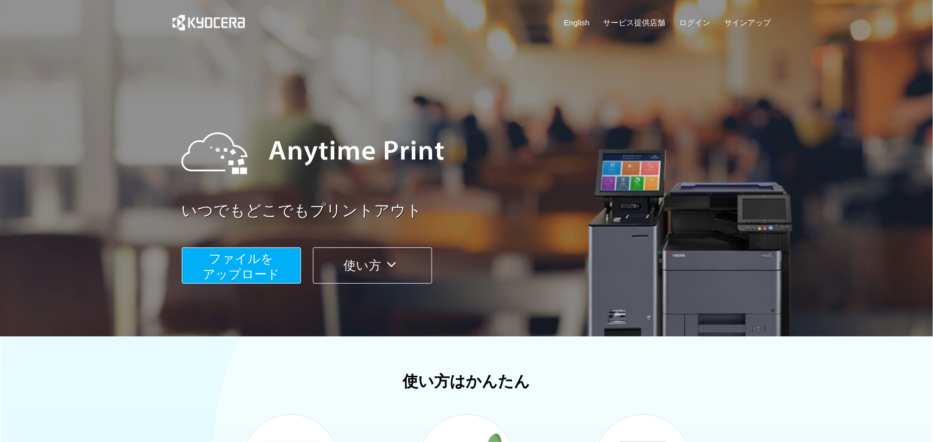
click at [278, 267] on span "ファイルを ​​アップロード" at bounding box center [241, 267] width 77 height 30
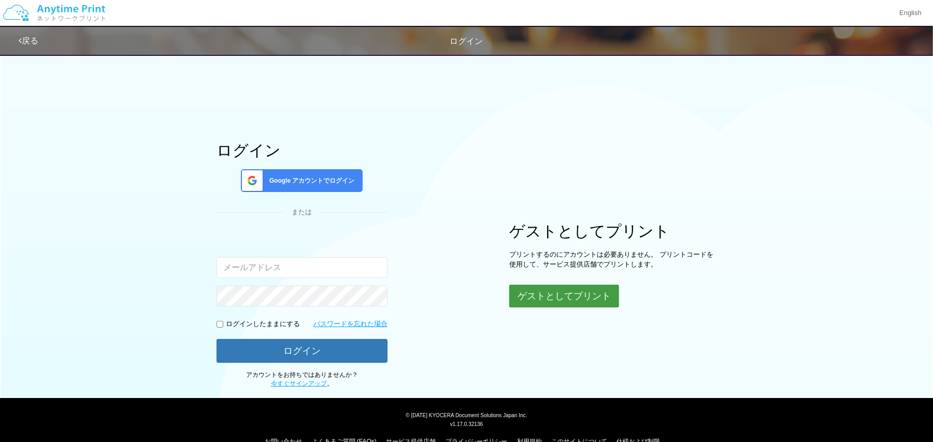
click at [562, 305] on button "ゲストとしてプリント" at bounding box center [564, 296] width 110 height 23
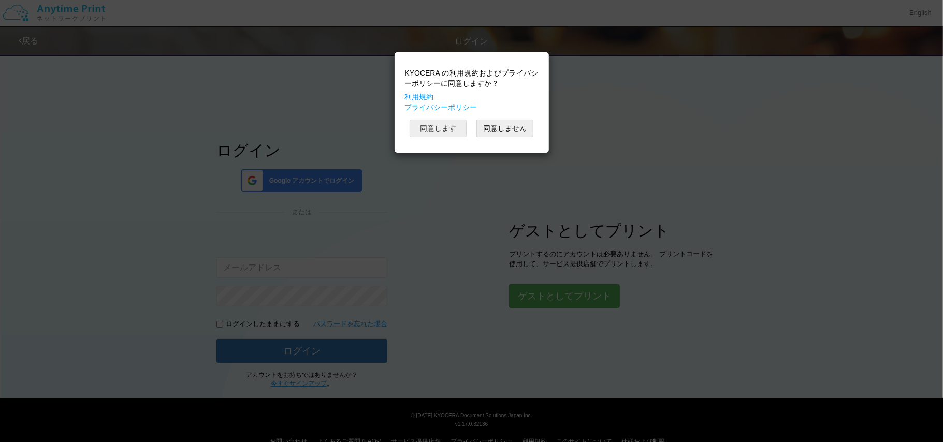
click at [441, 135] on button "同意します" at bounding box center [438, 129] width 57 height 18
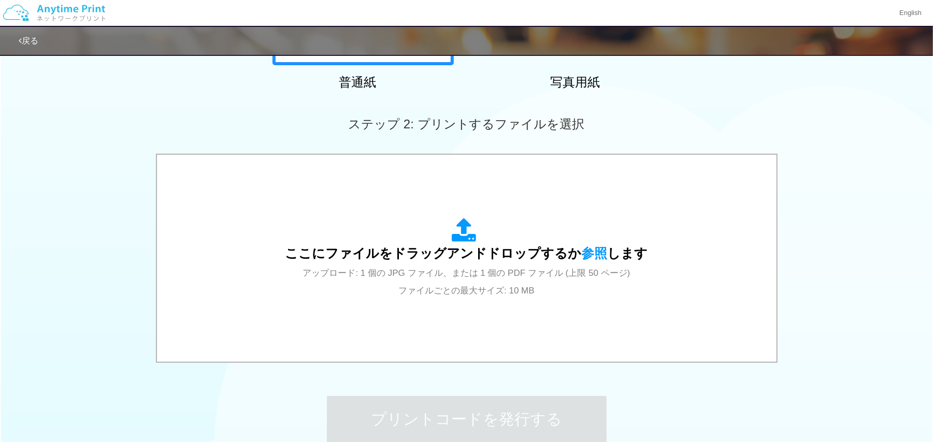
scroll to position [262, 0]
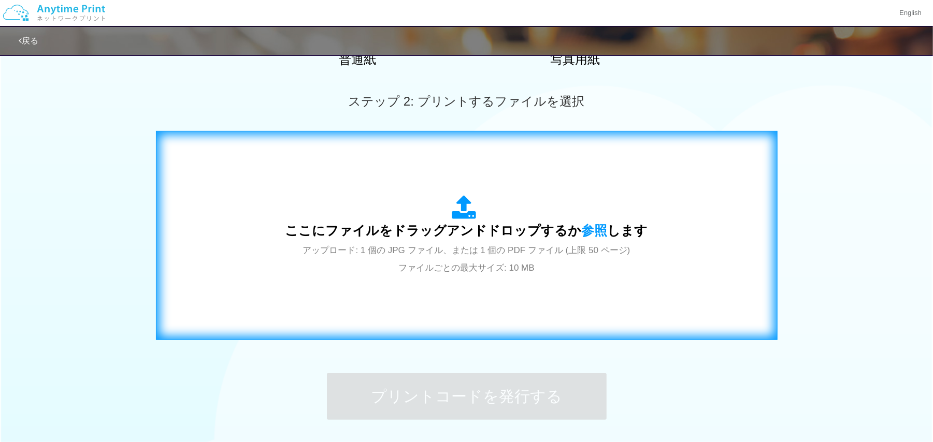
click at [462, 210] on icon at bounding box center [466, 208] width 29 height 26
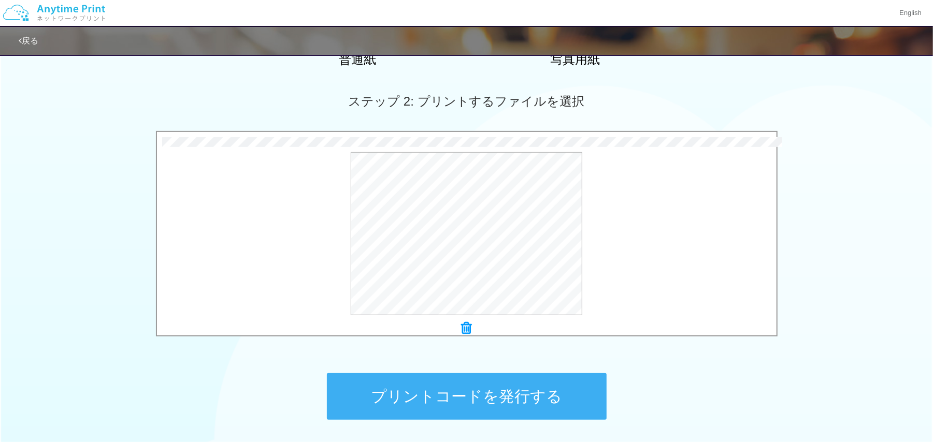
click at [425, 388] on button "プリントコードを発行する" at bounding box center [467, 396] width 280 height 47
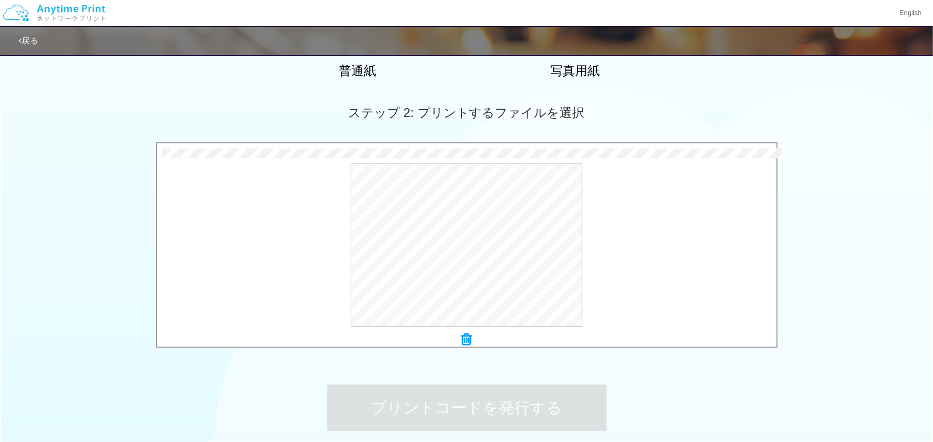
scroll to position [249, 0]
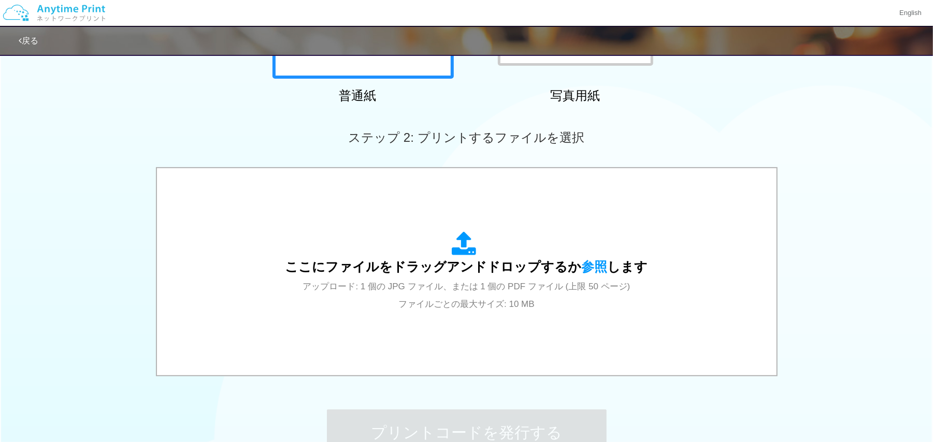
scroll to position [345, 0]
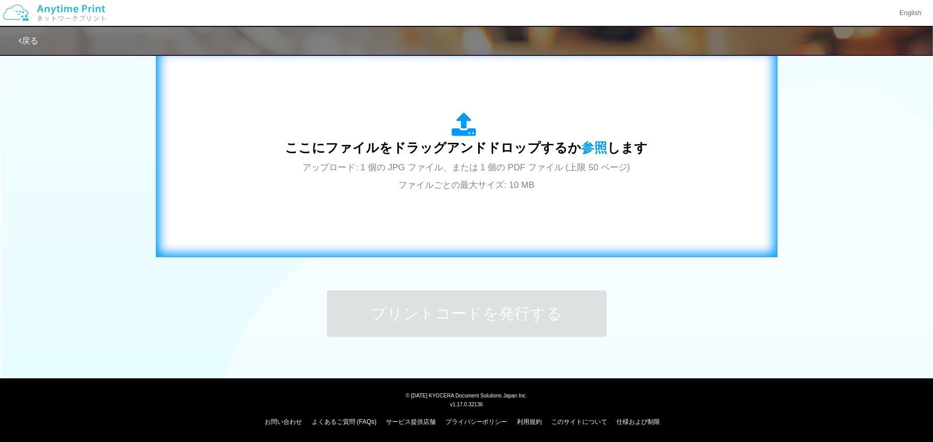
click at [405, 190] on span "アップロード: 1 個の JPG ファイル、または 1 個の PDF ファイル (上限 50 ページ) ファイルごとの最大サイズ: 10 MB" at bounding box center [466, 176] width 327 height 27
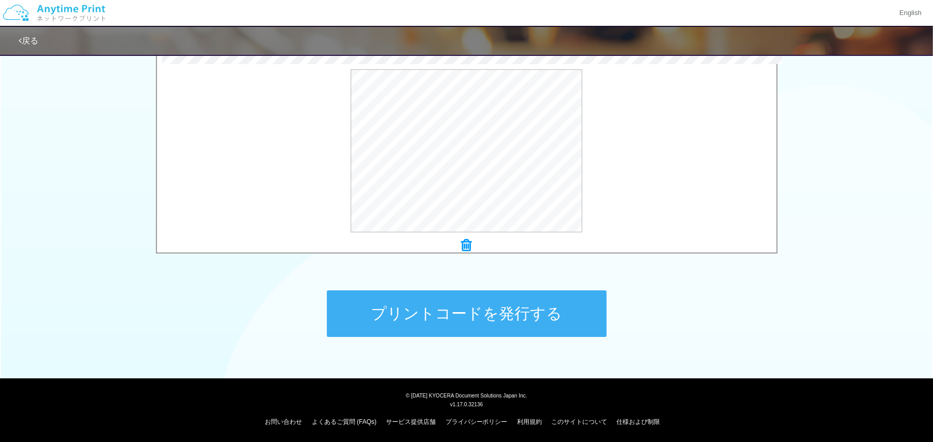
click at [451, 308] on button "プリントコードを発行する" at bounding box center [467, 314] width 280 height 47
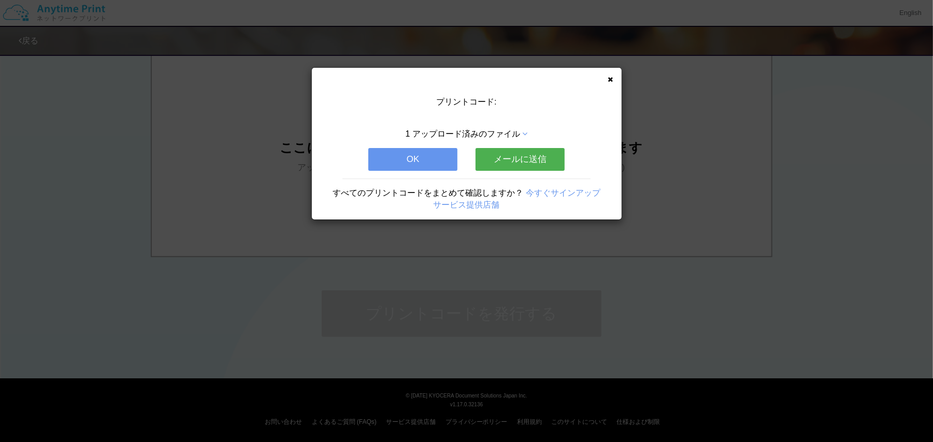
scroll to position [0, 0]
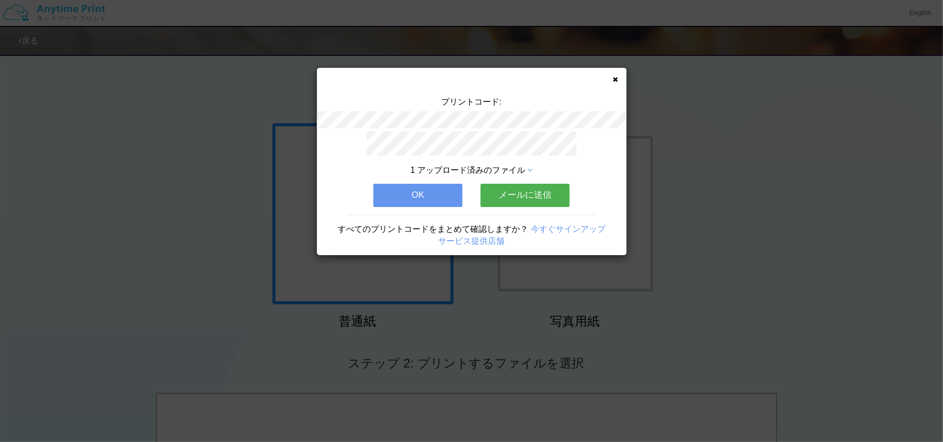
click at [421, 195] on button "OK" at bounding box center [417, 195] width 89 height 23
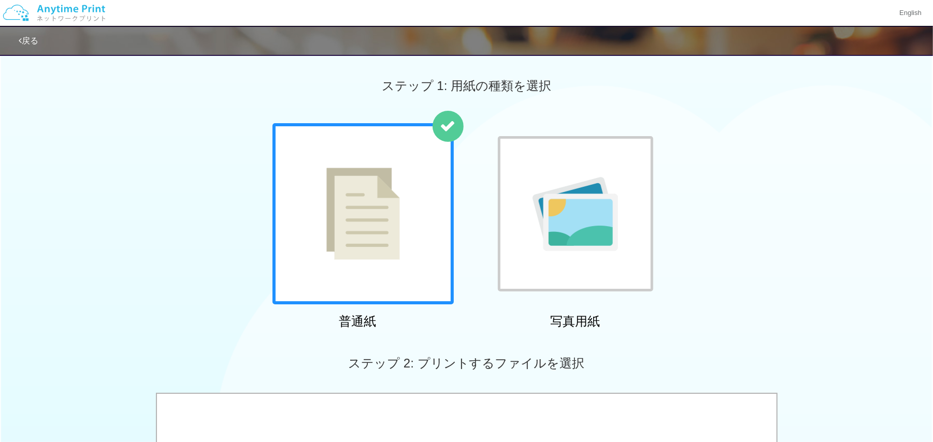
scroll to position [345, 0]
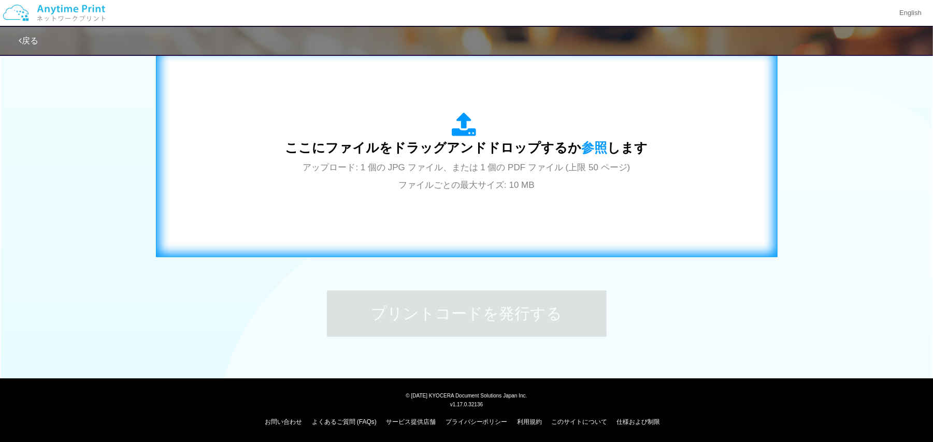
click at [450, 190] on span "アップロード: 1 個の JPG ファイル、または 1 個の PDF ファイル (上限 50 ページ) ファイルごとの最大サイズ: 10 MB" at bounding box center [466, 176] width 327 height 27
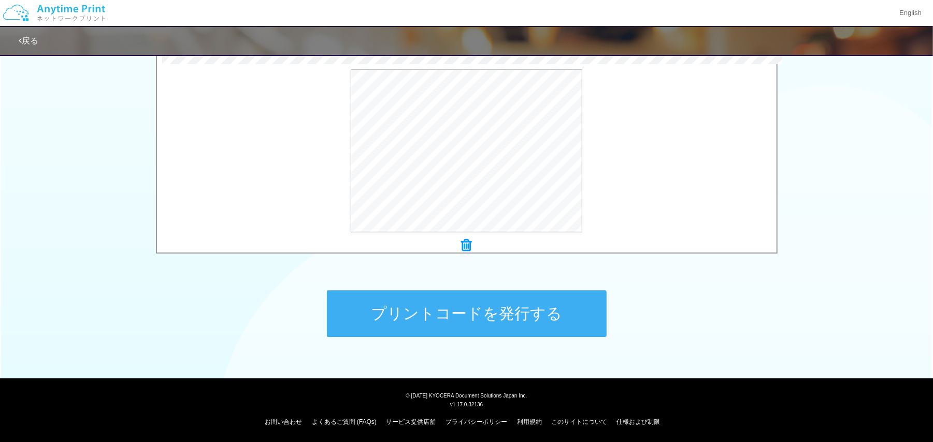
click at [434, 308] on button "プリントコードを発行する" at bounding box center [467, 314] width 280 height 47
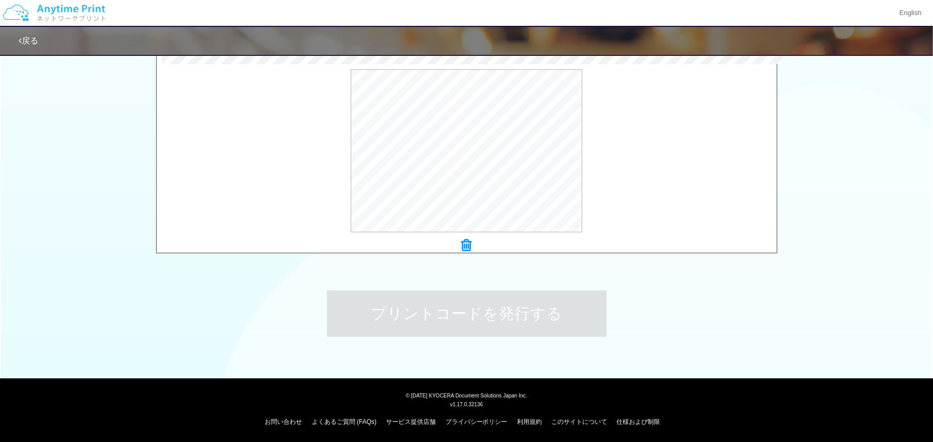
scroll to position [0, 0]
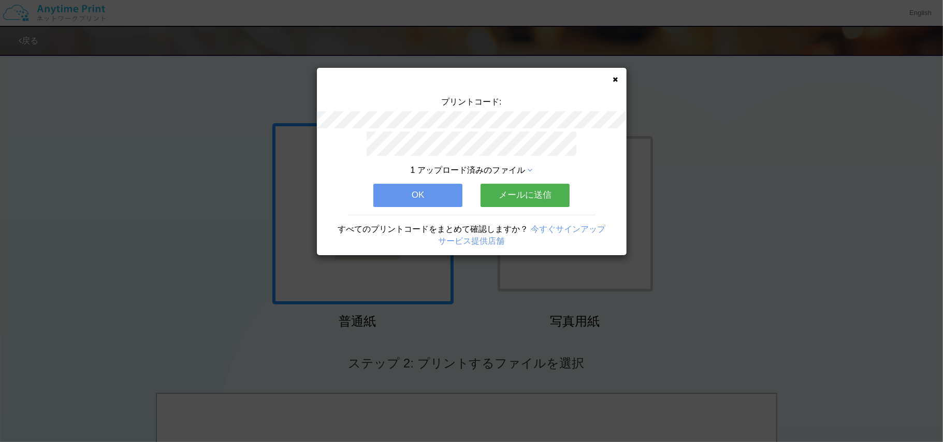
click at [422, 191] on button "OK" at bounding box center [417, 195] width 89 height 23
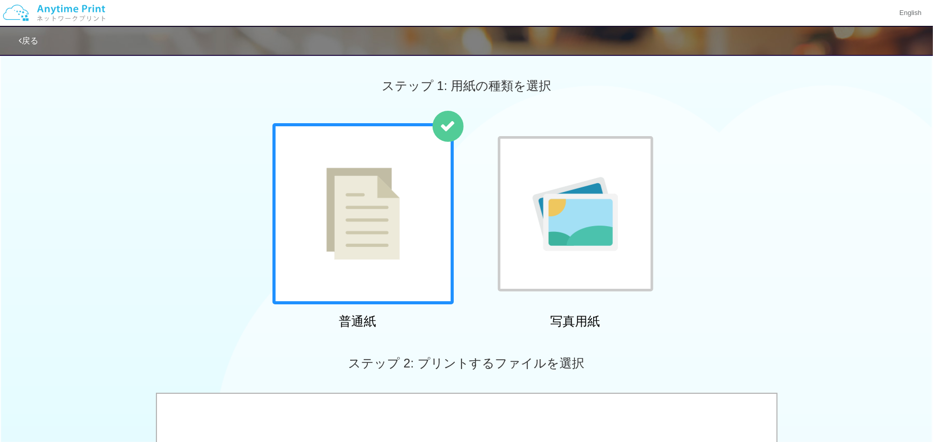
scroll to position [345, 0]
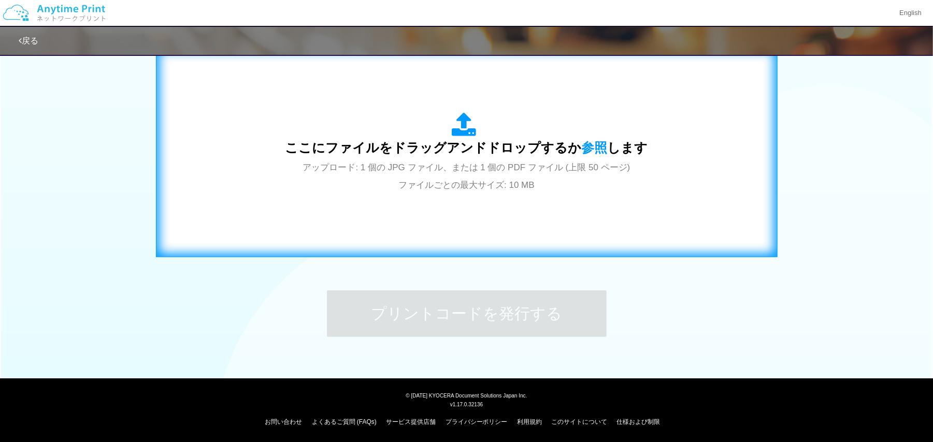
click at [436, 201] on div "ここにファイルをドラッグアンドドロップするか 参照 します アップロード: 1 個の JPG ファイル、または 1 個の PDF ファイル (上限 50 ペー…" at bounding box center [467, 153] width 600 height 188
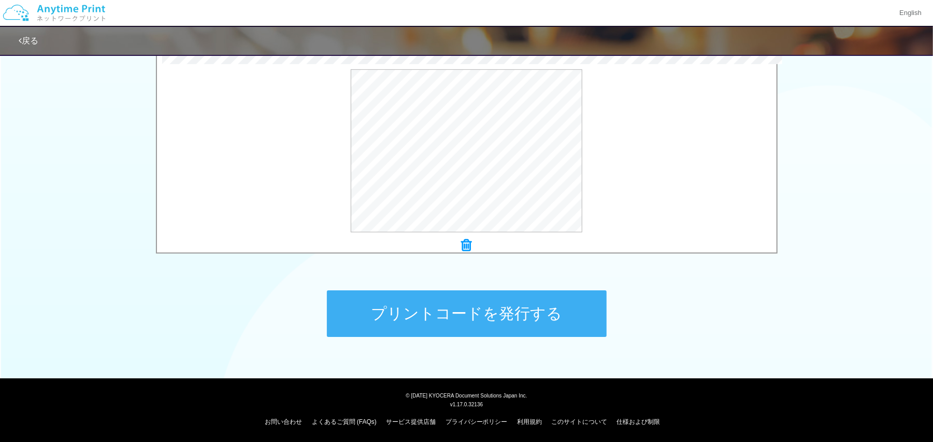
click at [446, 299] on button "プリントコードを発行する" at bounding box center [467, 314] width 280 height 47
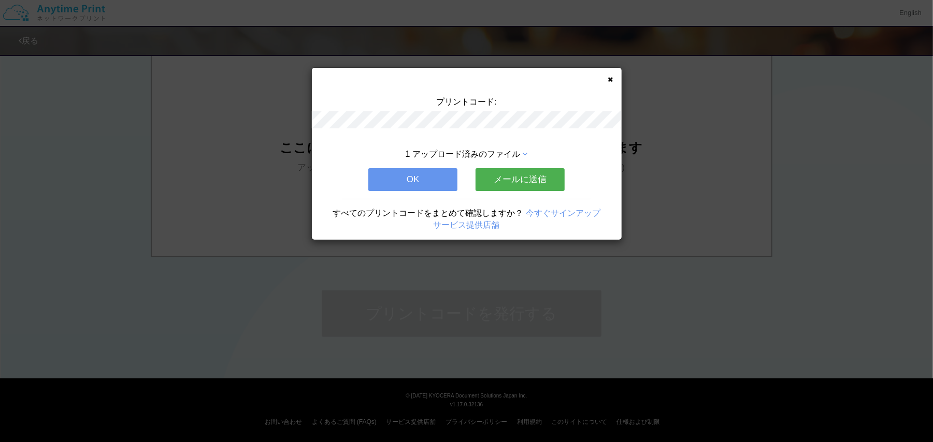
scroll to position [0, 0]
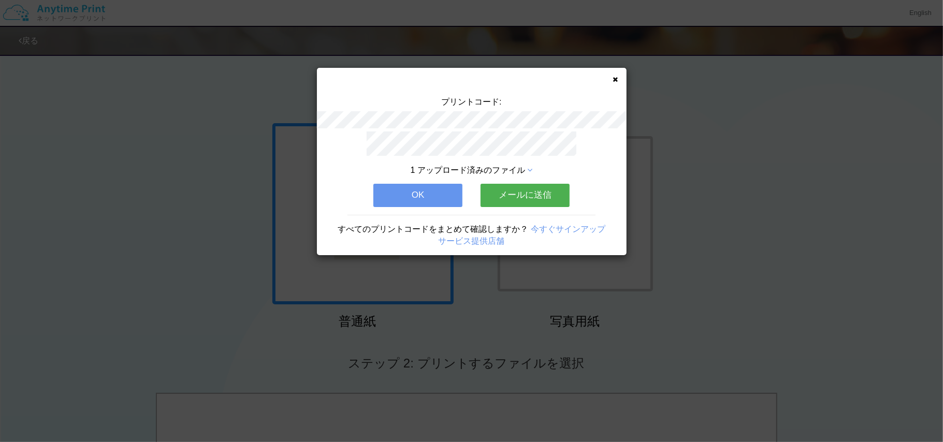
click at [432, 200] on button "OK" at bounding box center [417, 195] width 89 height 23
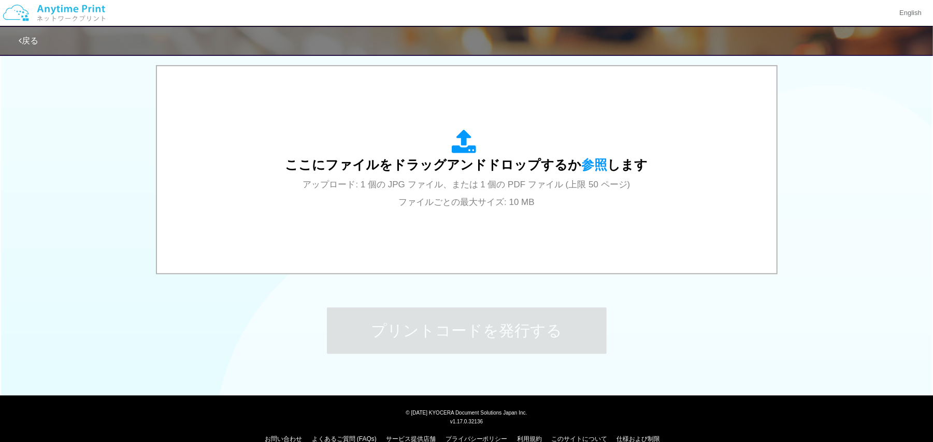
scroll to position [345, 0]
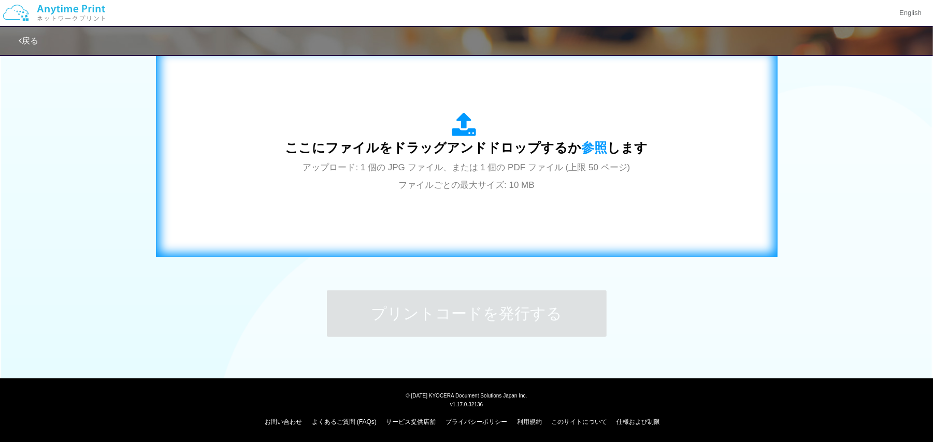
click at [449, 193] on div "ここにファイルをドラッグアンドドロップするか 参照 します アップロード: 1 個の JPG ファイル、または 1 個の PDF ファイル (上限 50 ペー…" at bounding box center [467, 153] width 600 height 188
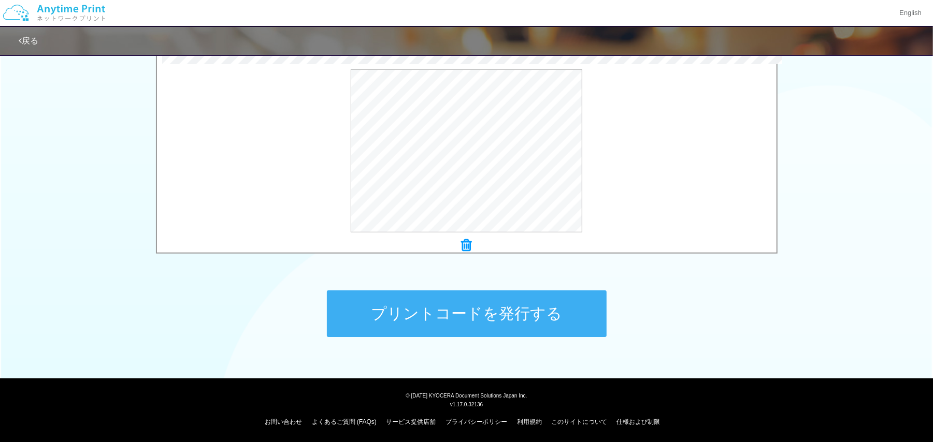
click at [459, 301] on button "プリントコードを発行する" at bounding box center [467, 314] width 280 height 47
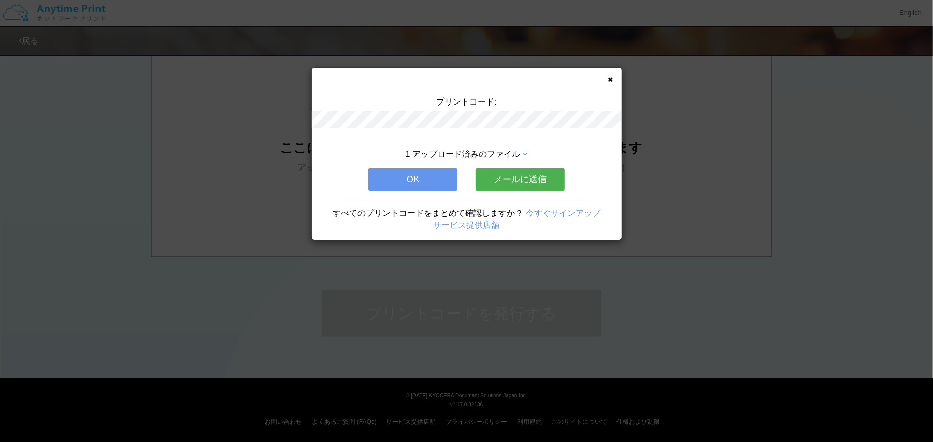
scroll to position [0, 0]
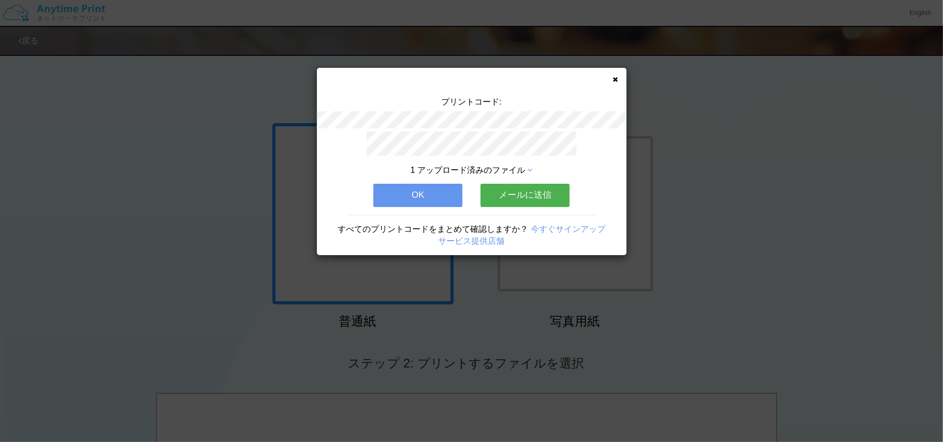
click at [423, 197] on button "OK" at bounding box center [417, 195] width 89 height 23
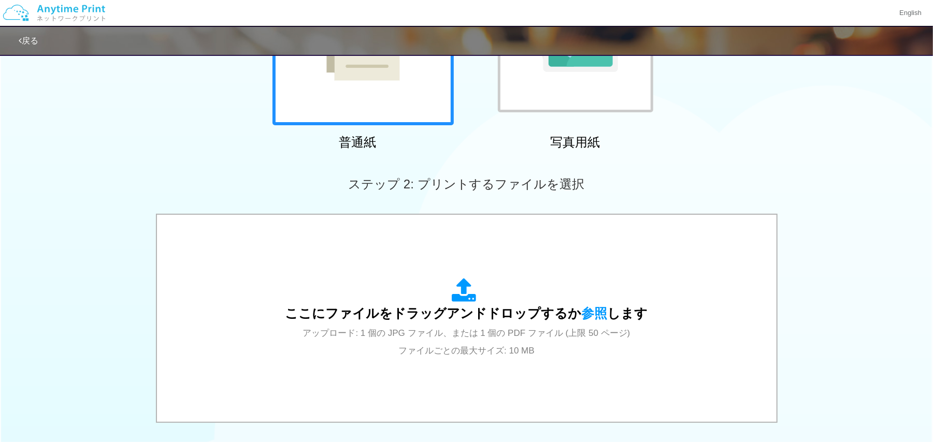
scroll to position [207, 0]
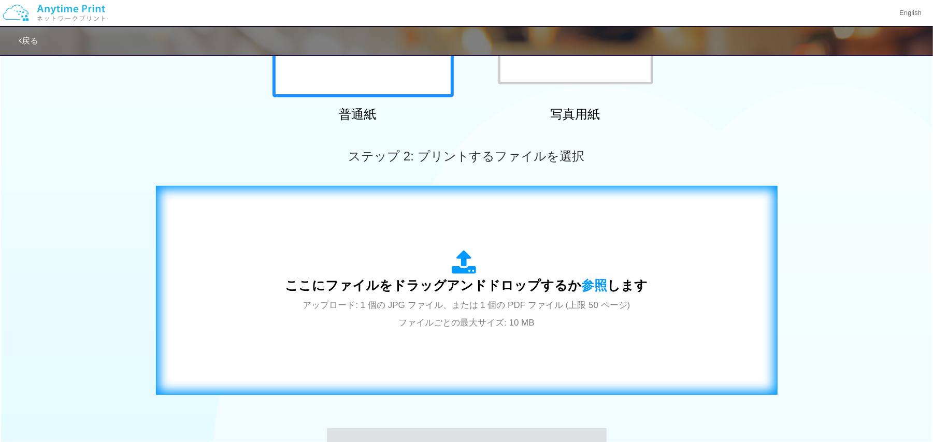
click at [431, 243] on div "ここにファイルをドラッグアンドドロップするか 参照 します アップロード: 1 個の JPG ファイル、または 1 個の PDF ファイル (上限 50 ペー…" at bounding box center [467, 291] width 600 height 188
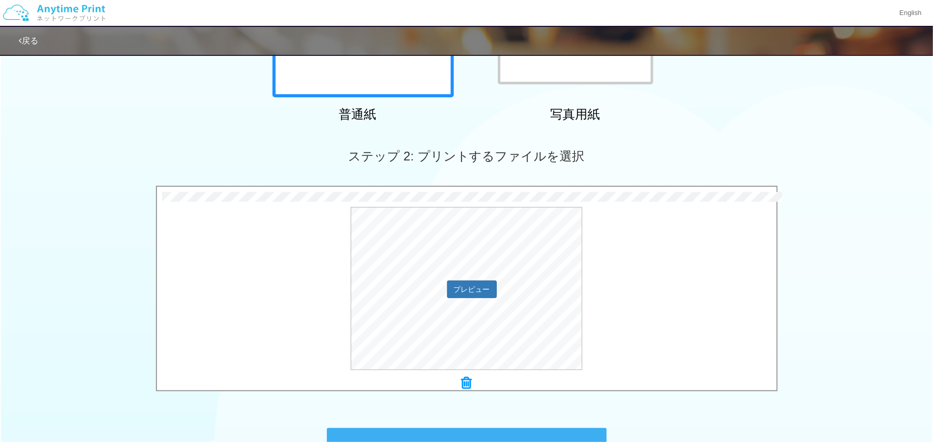
scroll to position [345, 0]
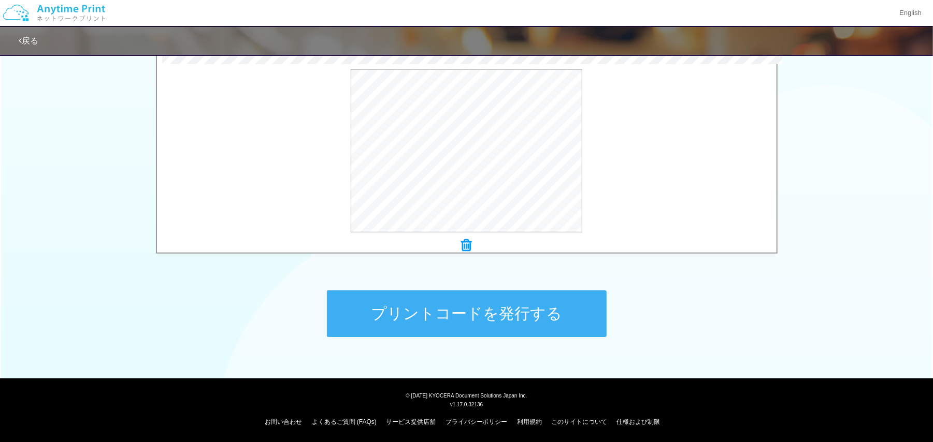
click at [416, 324] on button "プリントコードを発行する" at bounding box center [467, 314] width 280 height 47
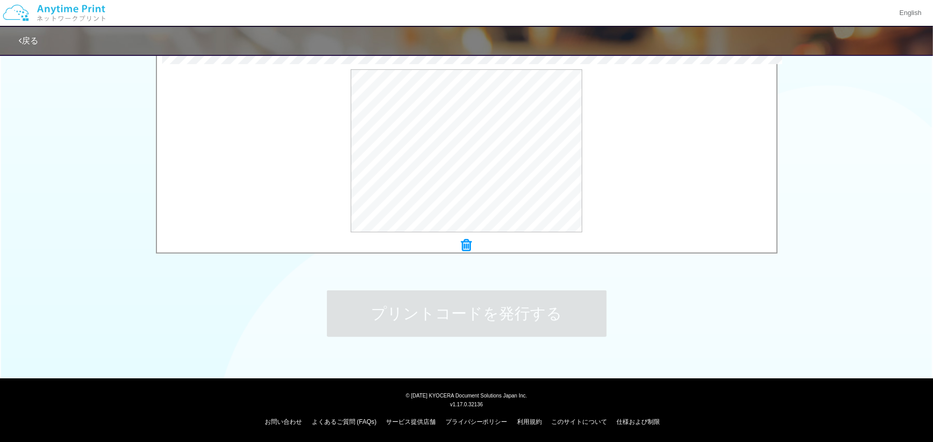
scroll to position [0, 0]
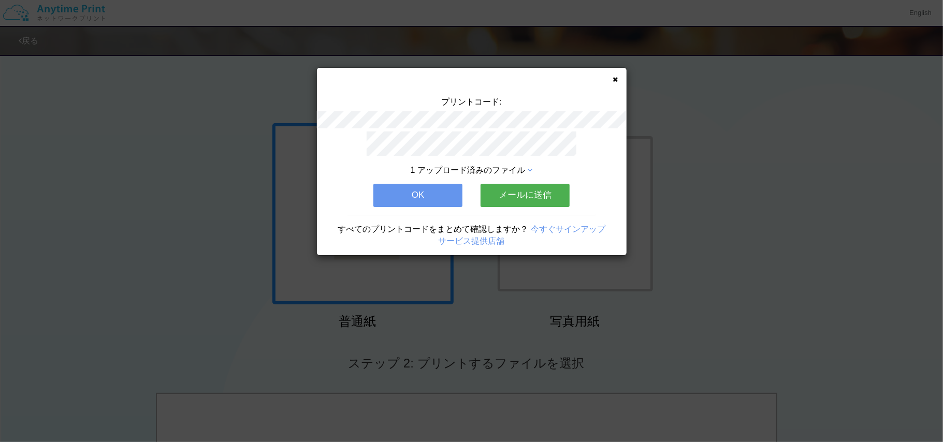
click at [430, 187] on button "OK" at bounding box center [417, 195] width 89 height 23
